Goal: Task Accomplishment & Management: Use online tool/utility

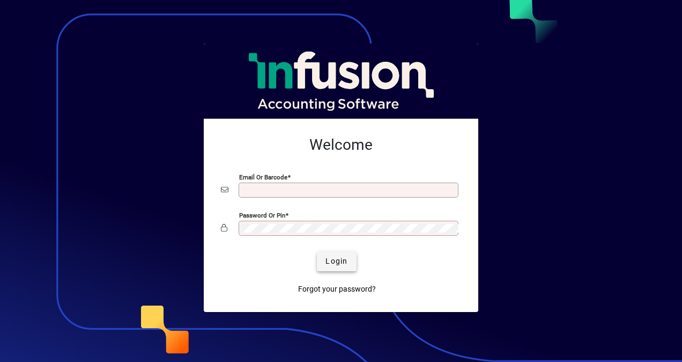
type input "**********"
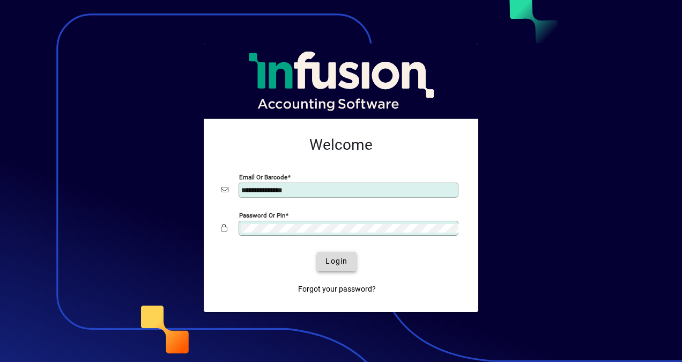
click at [347, 262] on span "Login" at bounding box center [337, 260] width 22 height 11
